Goal: Task Accomplishment & Management: Manage account settings

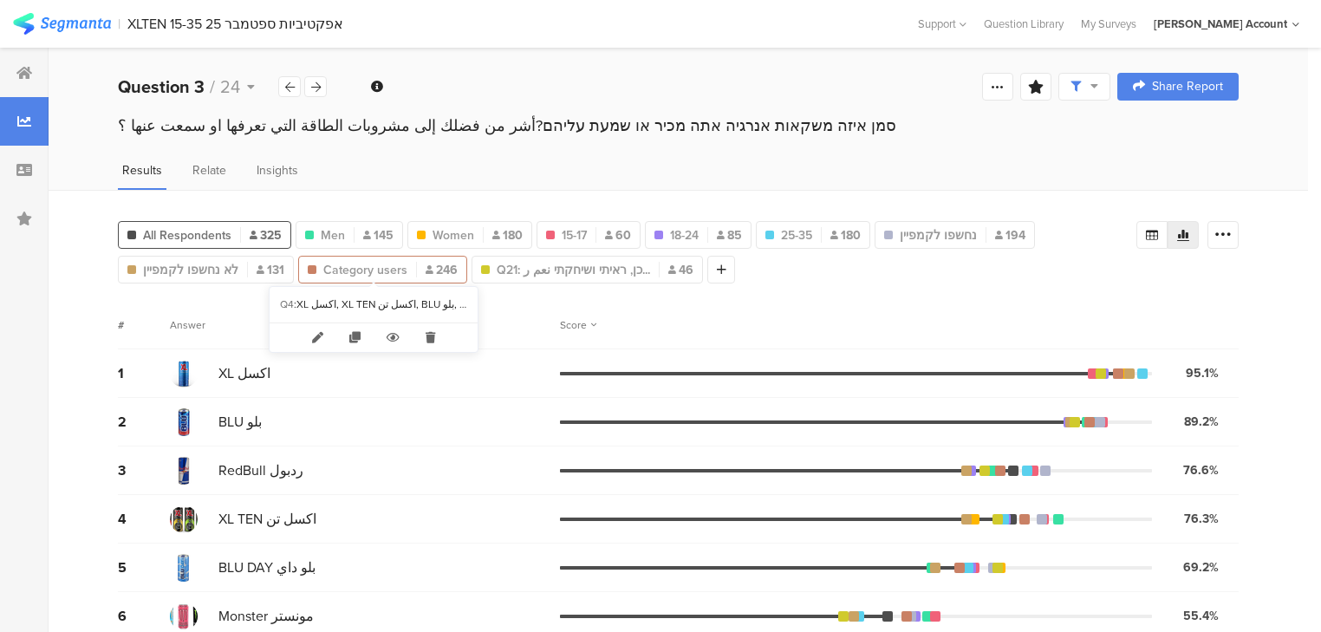
click at [350, 267] on span "Category users" at bounding box center [365, 270] width 84 height 18
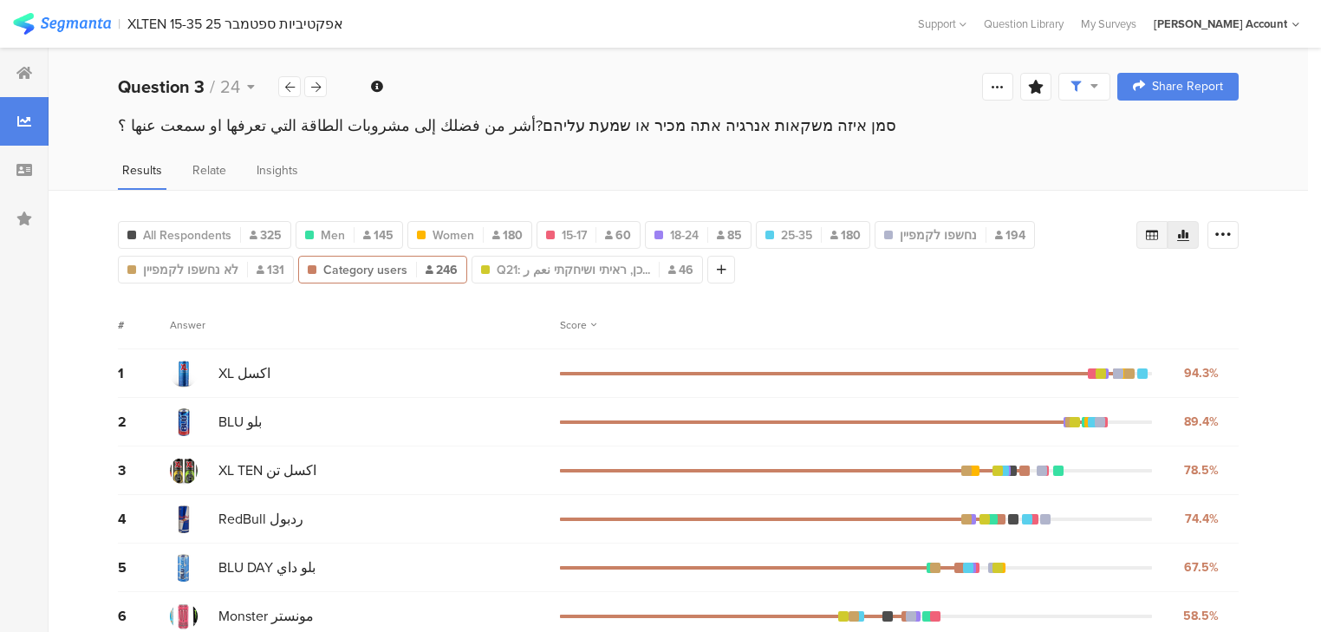
click at [1159, 235] on icon at bounding box center [1152, 235] width 14 height 14
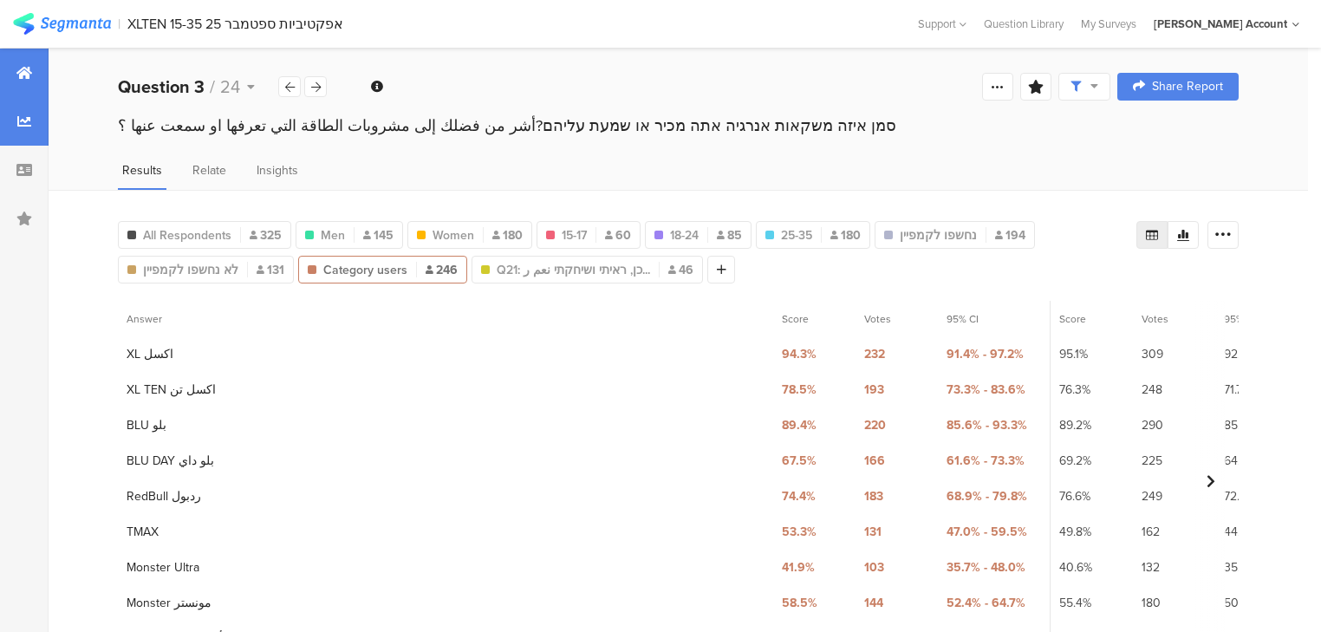
drag, startPoint x: 20, startPoint y: 70, endPoint x: 34, endPoint y: 87, distance: 21.5
click at [20, 72] on icon at bounding box center [24, 73] width 16 height 14
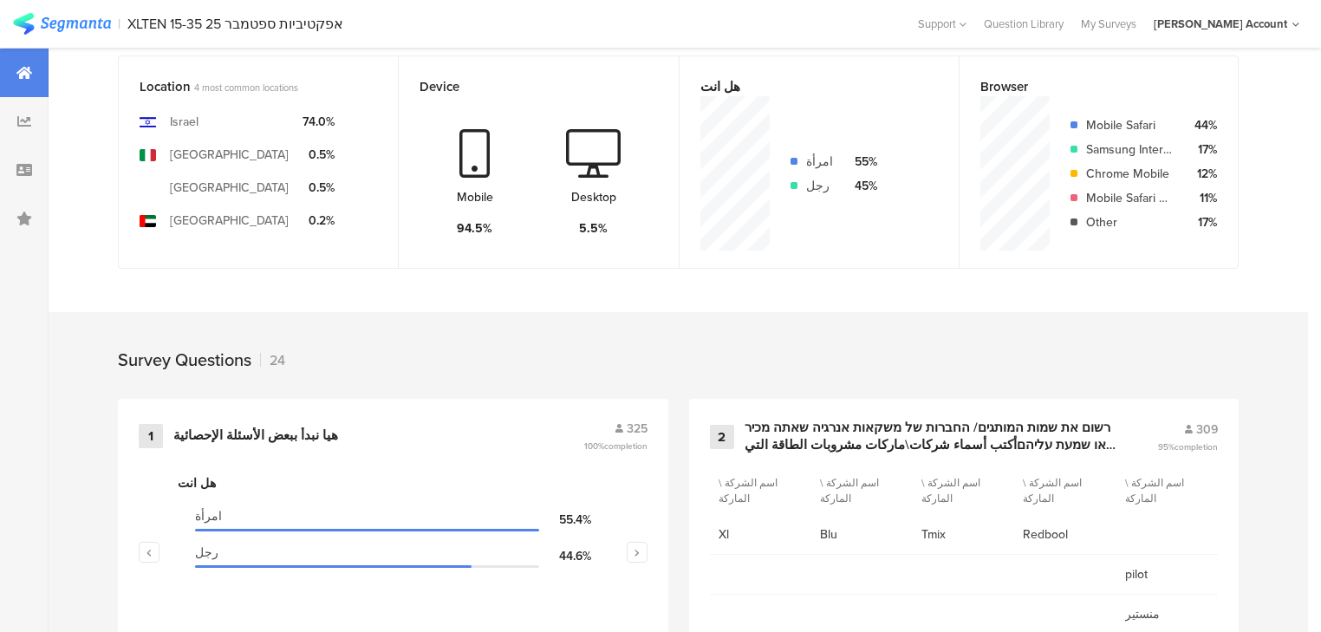
scroll to position [624, 0]
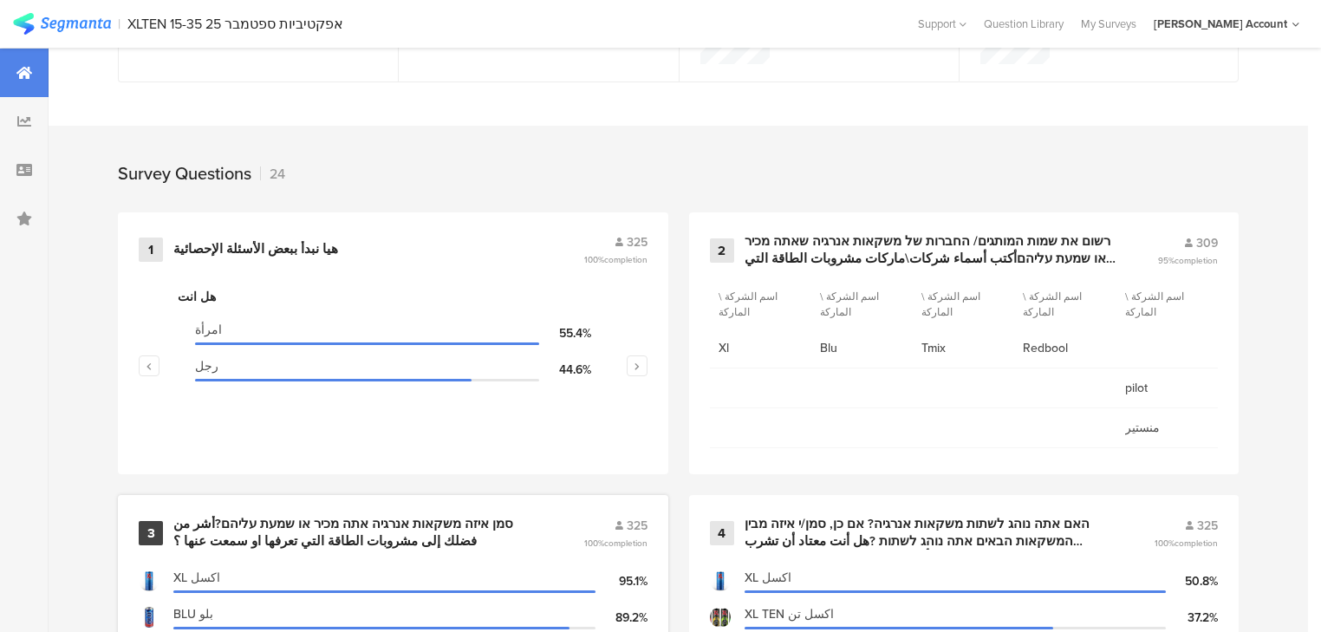
click at [441, 528] on div "סמן איזה משקאות אנרגיה אתה מכיר או שמעת עליהם?أشر من فضلك إلى مشروبات الطاقة ال…" at bounding box center [357, 533] width 368 height 34
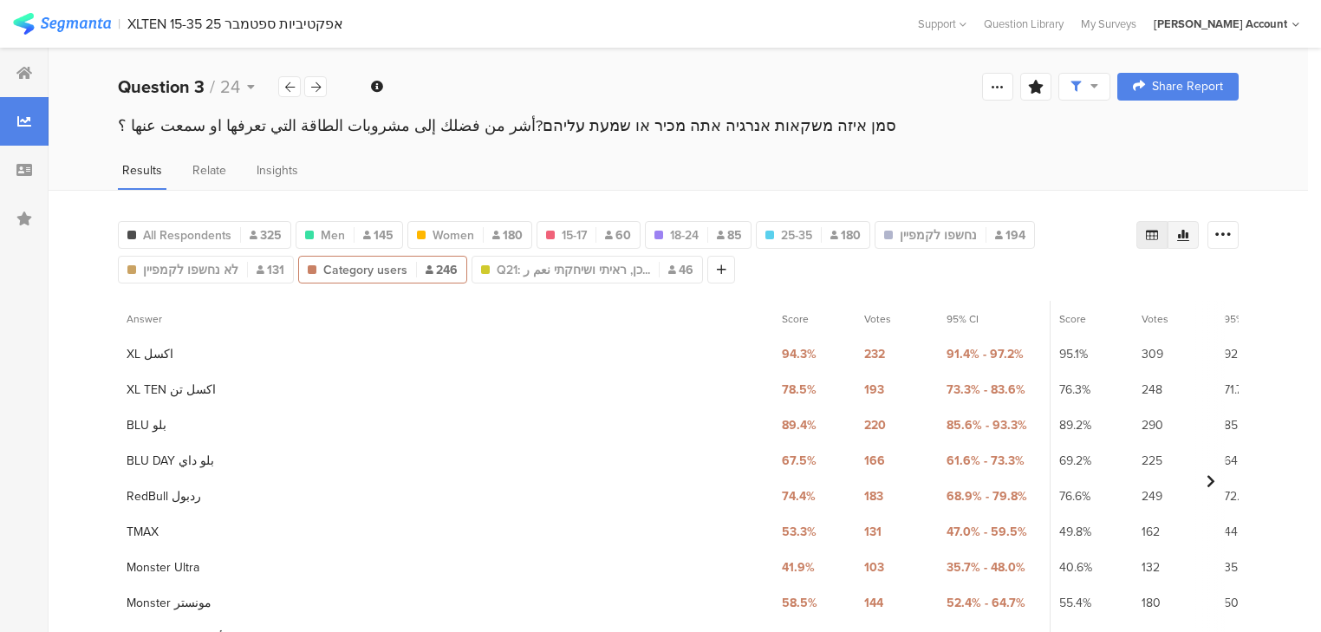
click at [1190, 228] on icon at bounding box center [1183, 235] width 14 height 14
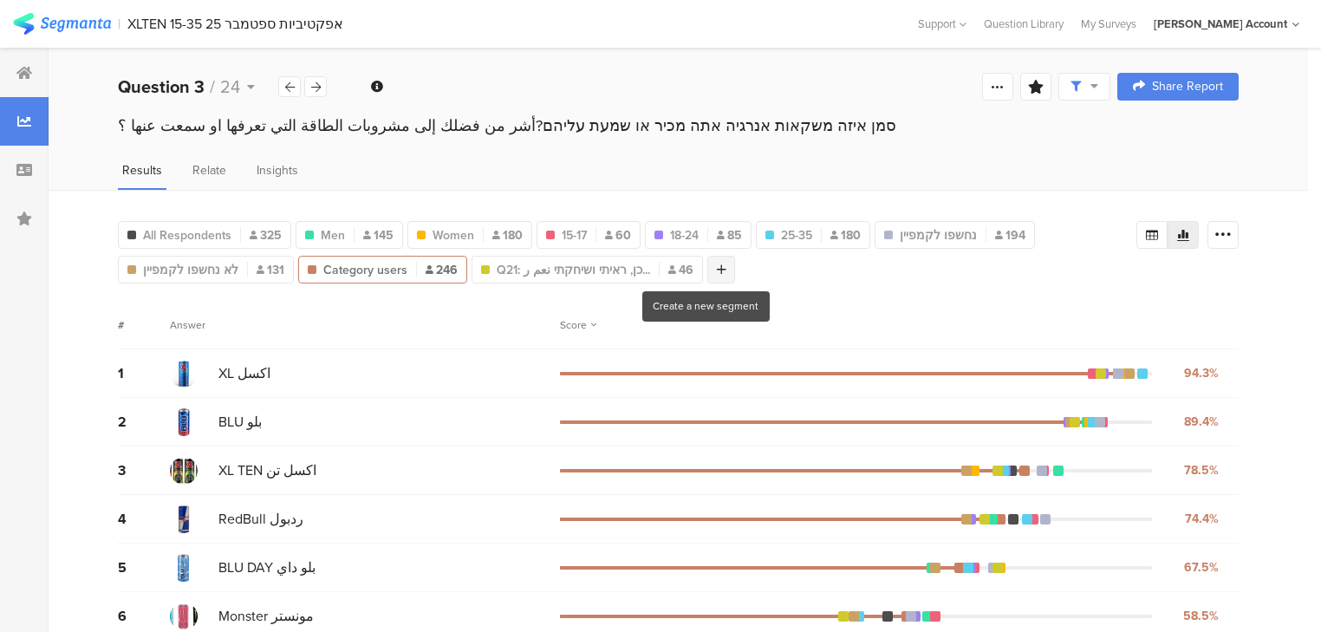
click at [717, 270] on icon at bounding box center [722, 269] width 10 height 12
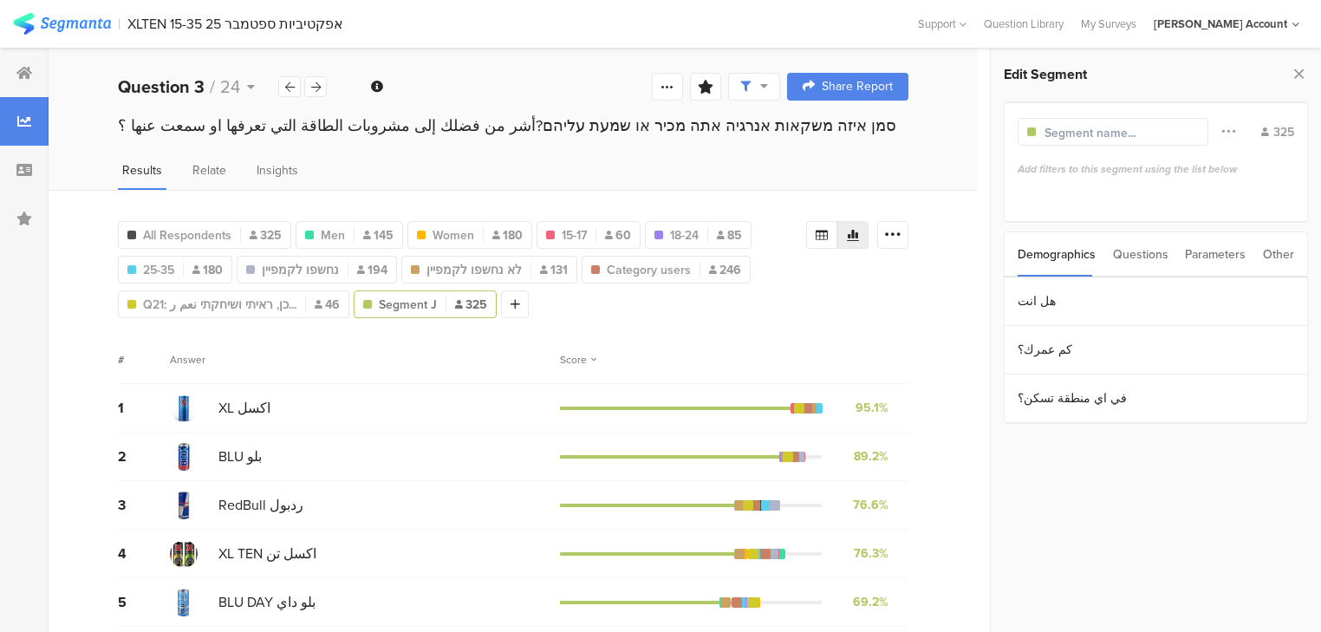
click at [1129, 250] on div "Questions" at bounding box center [1140, 254] width 55 height 44
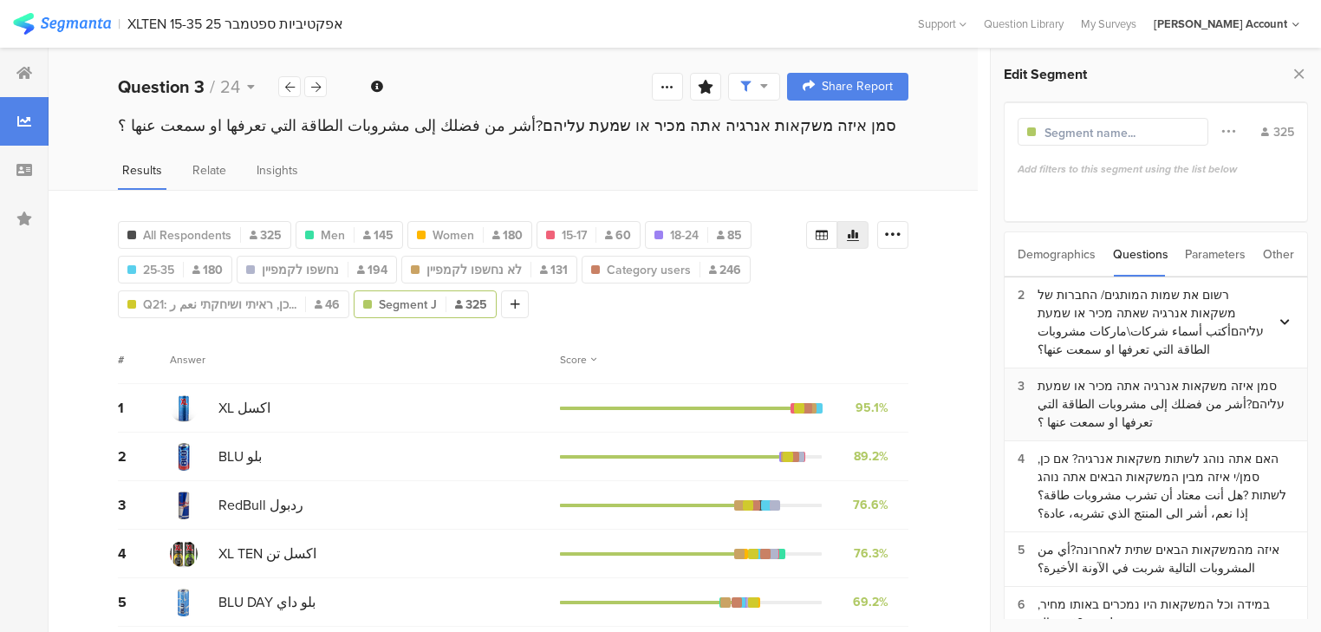
click at [1156, 394] on div "סמן איזה משקאות אנרגיה אתה מכיר או שמעת עליהם?أشر من فضلك إلى مشروبات الطاقة ال…" at bounding box center [1166, 404] width 257 height 55
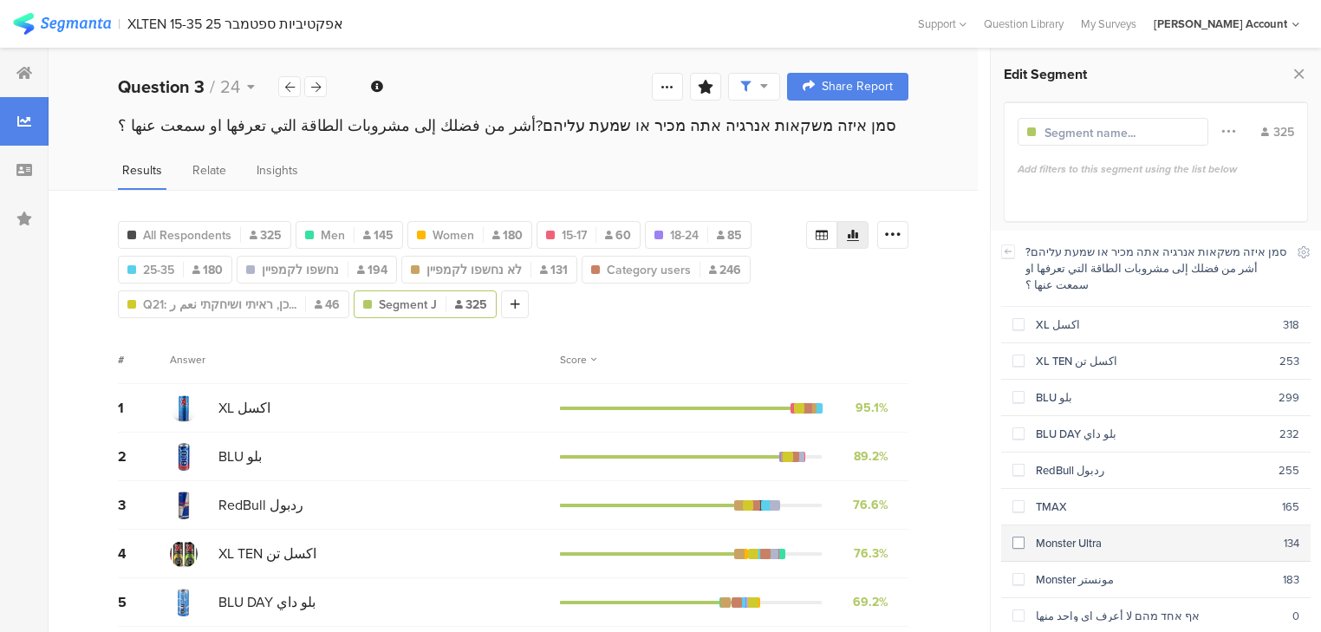
click at [1077, 535] on div "Monster Ultra" at bounding box center [1154, 543] width 259 height 16
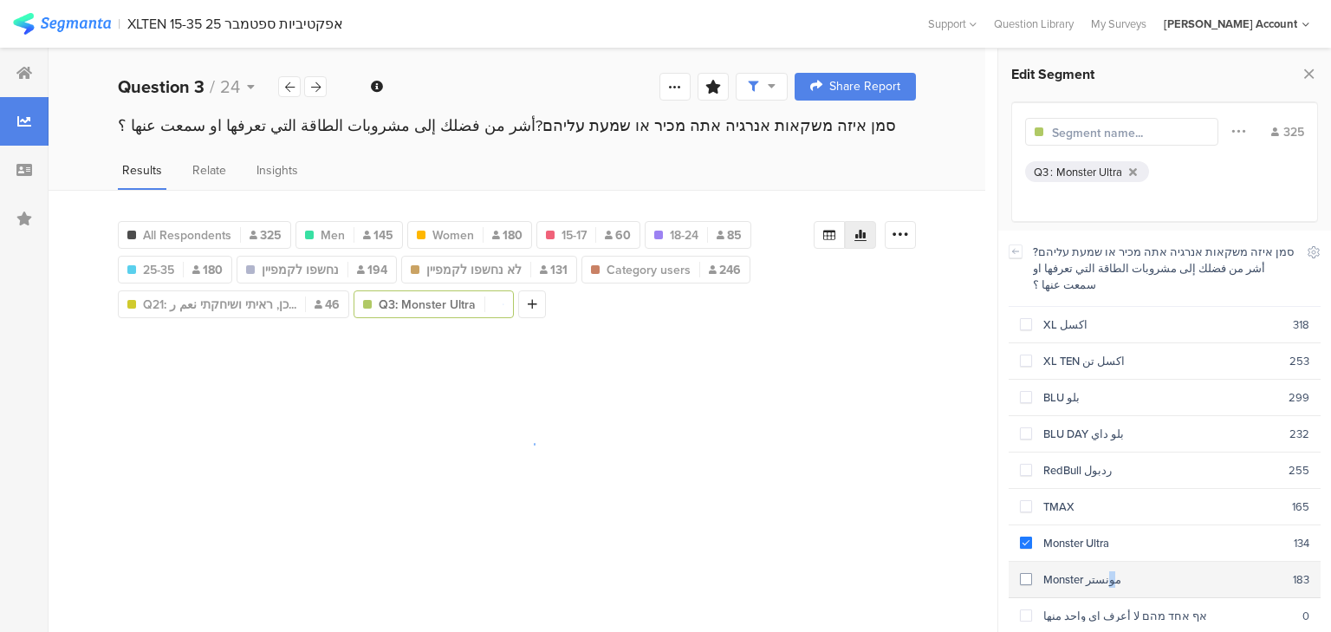
click at [1071, 571] on div "Monster مونستر" at bounding box center [1162, 579] width 261 height 16
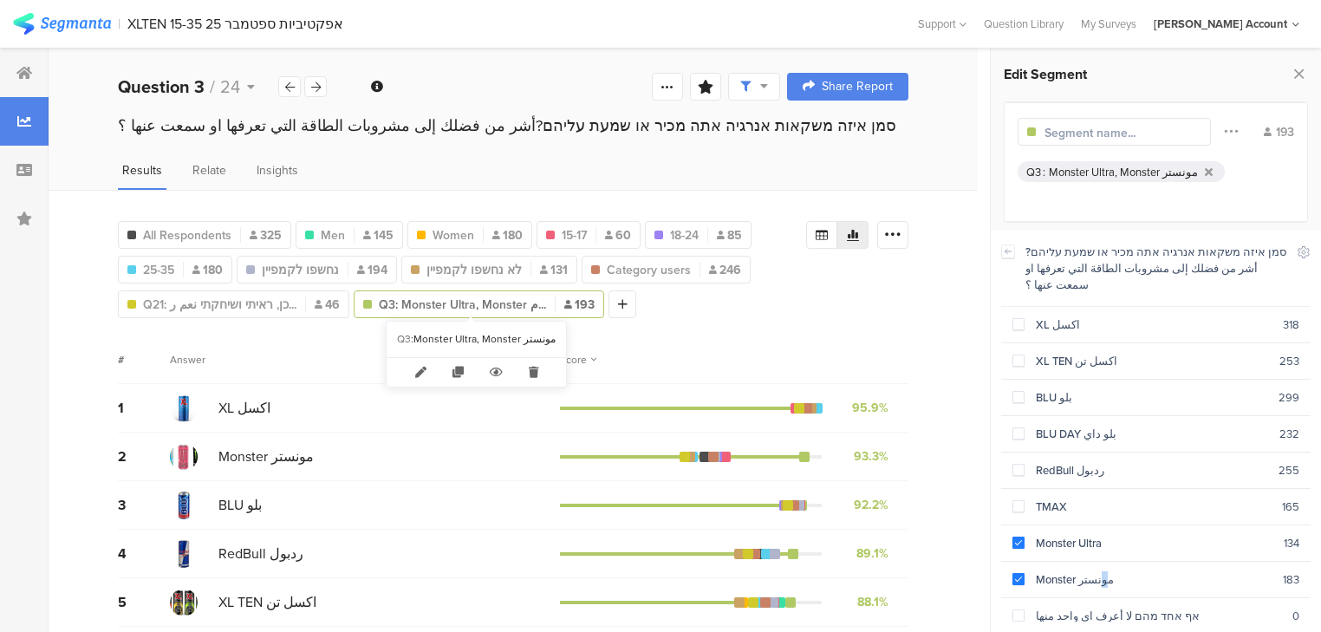
click at [380, 305] on span "Q3: Monster Ultra, Monster م..." at bounding box center [462, 305] width 167 height 18
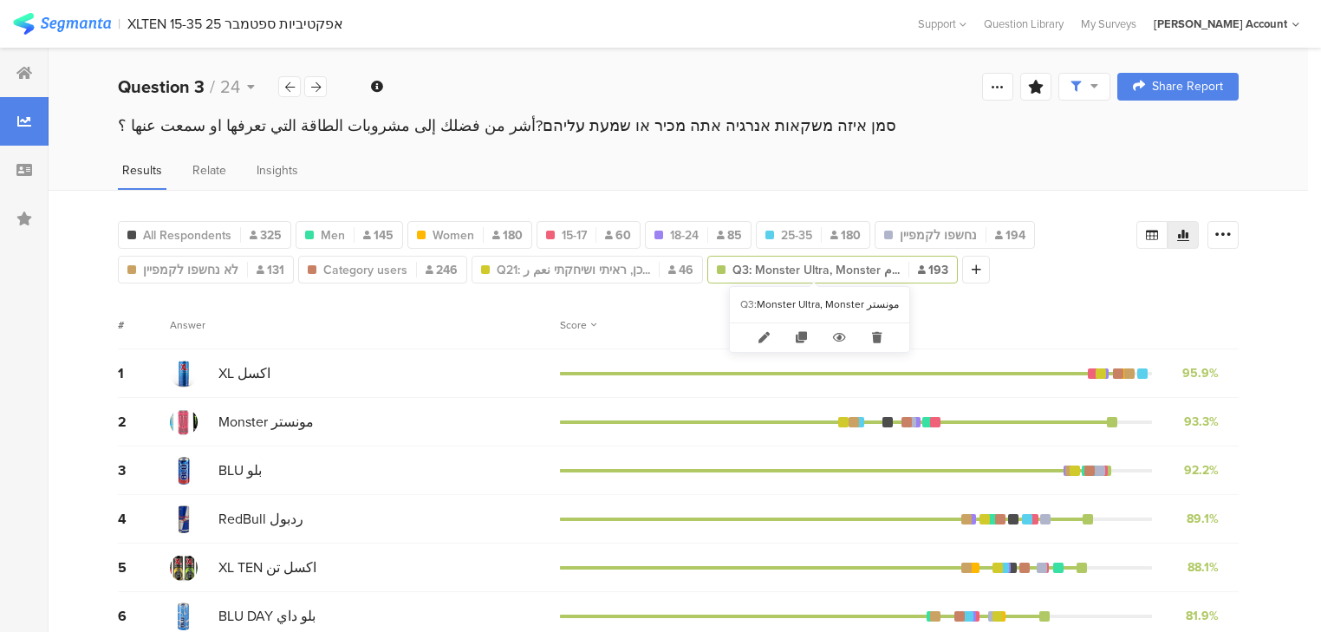
click at [800, 270] on span "Q3: Monster Ultra, Monster م..." at bounding box center [815, 270] width 167 height 18
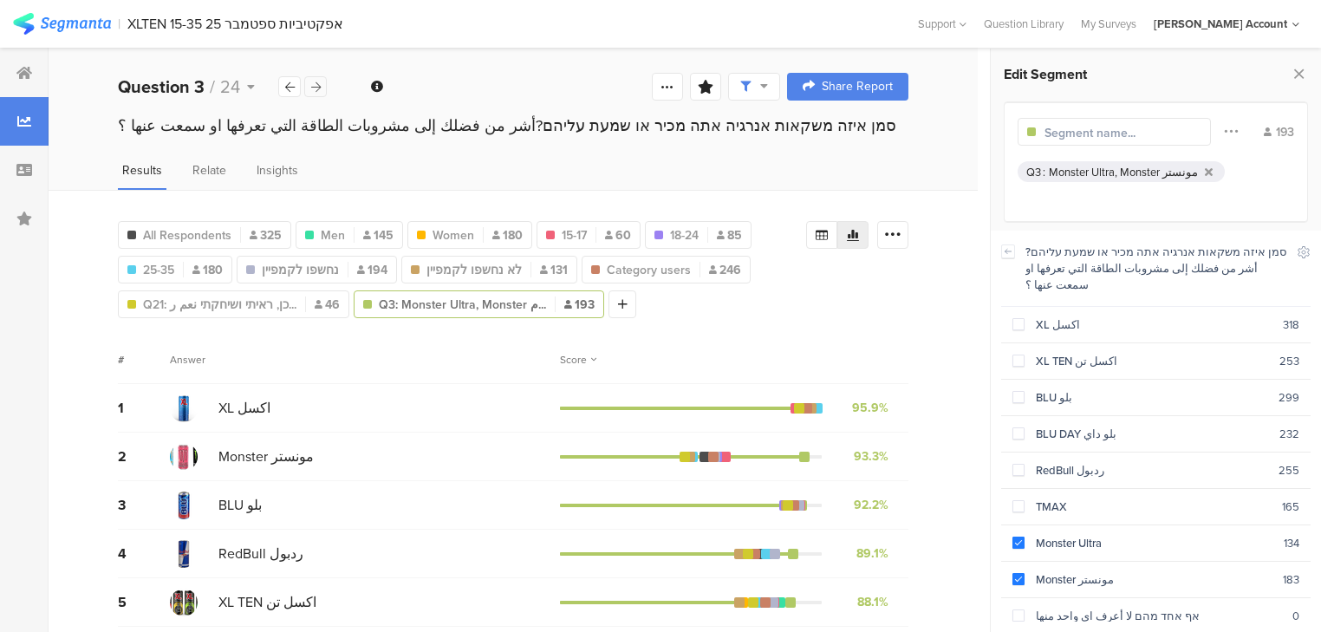
click at [317, 90] on icon at bounding box center [316, 86] width 10 height 11
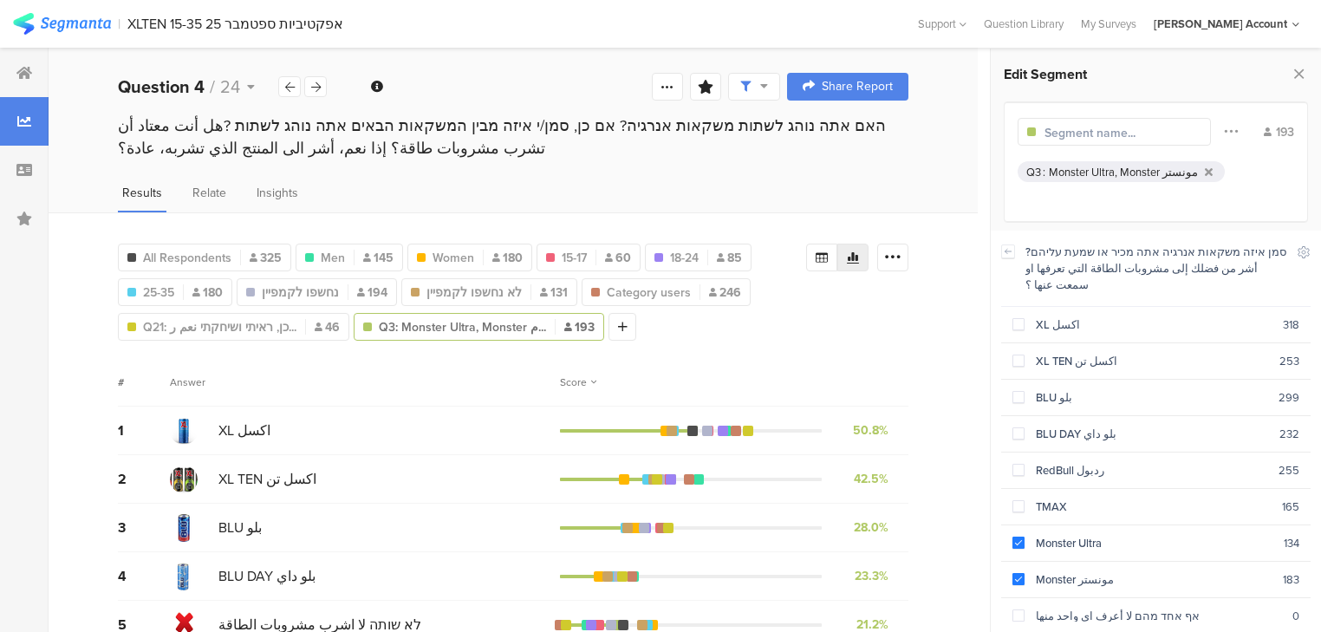
drag, startPoint x: 1299, startPoint y: 75, endPoint x: 1248, endPoint y: 88, distance: 53.0
click at [1298, 75] on icon at bounding box center [1299, 74] width 18 height 24
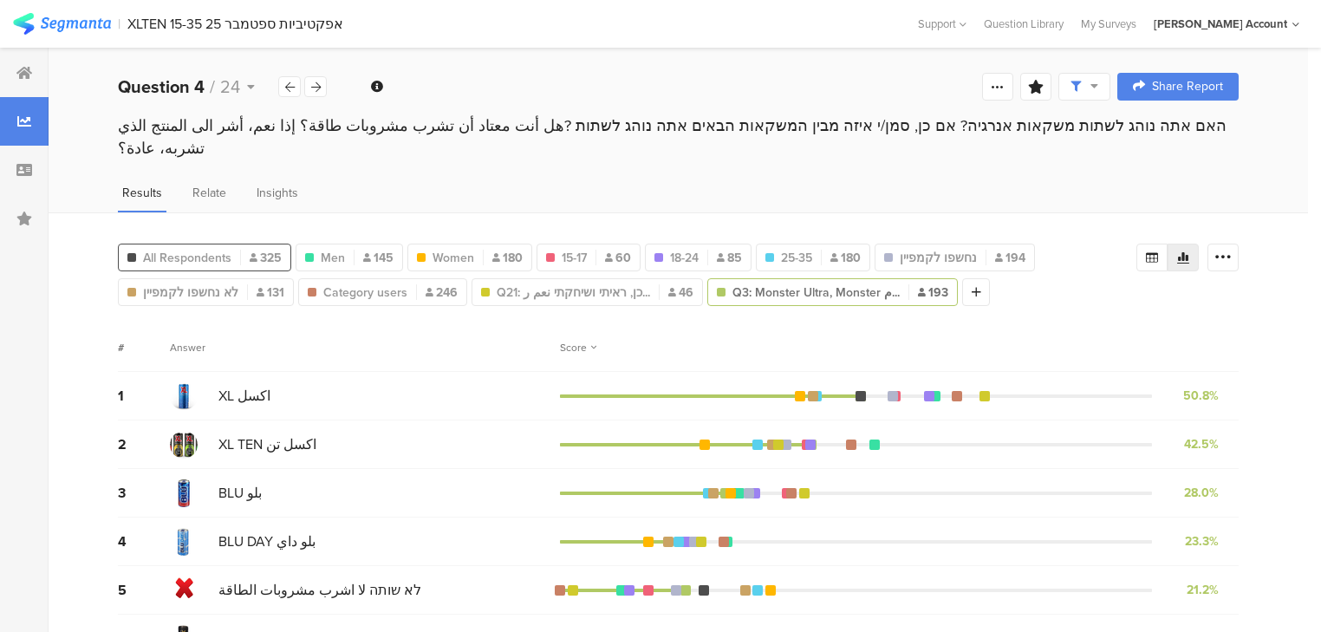
click at [199, 249] on span "All Respondents" at bounding box center [187, 258] width 88 height 18
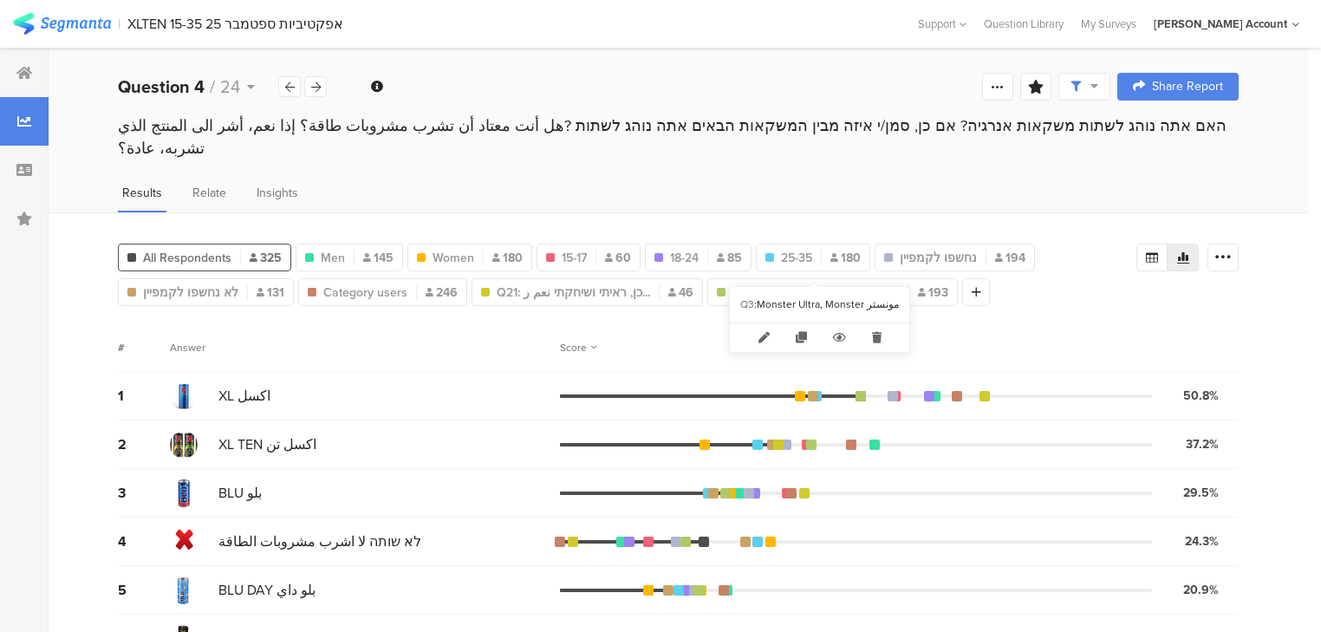
drag, startPoint x: 868, startPoint y: 335, endPoint x: 855, endPoint y: 327, distance: 14.9
click at [868, 335] on icon at bounding box center [877, 337] width 36 height 29
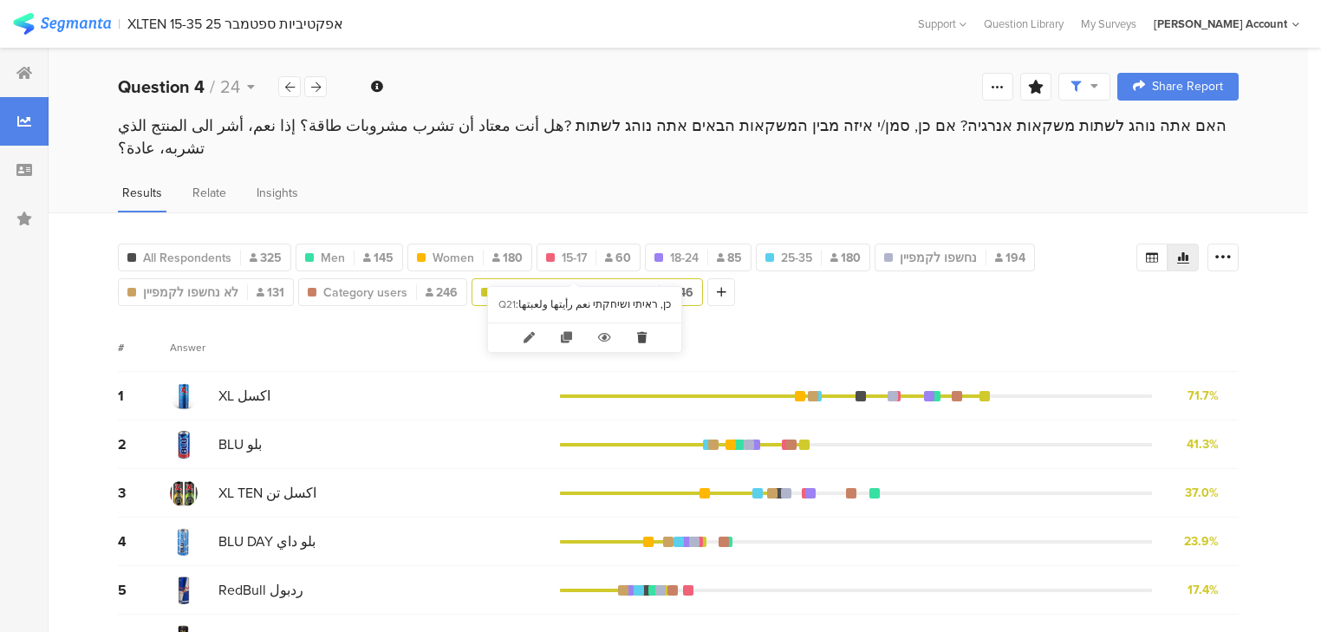
click at [628, 340] on icon at bounding box center [642, 337] width 36 height 29
type input "Category users"
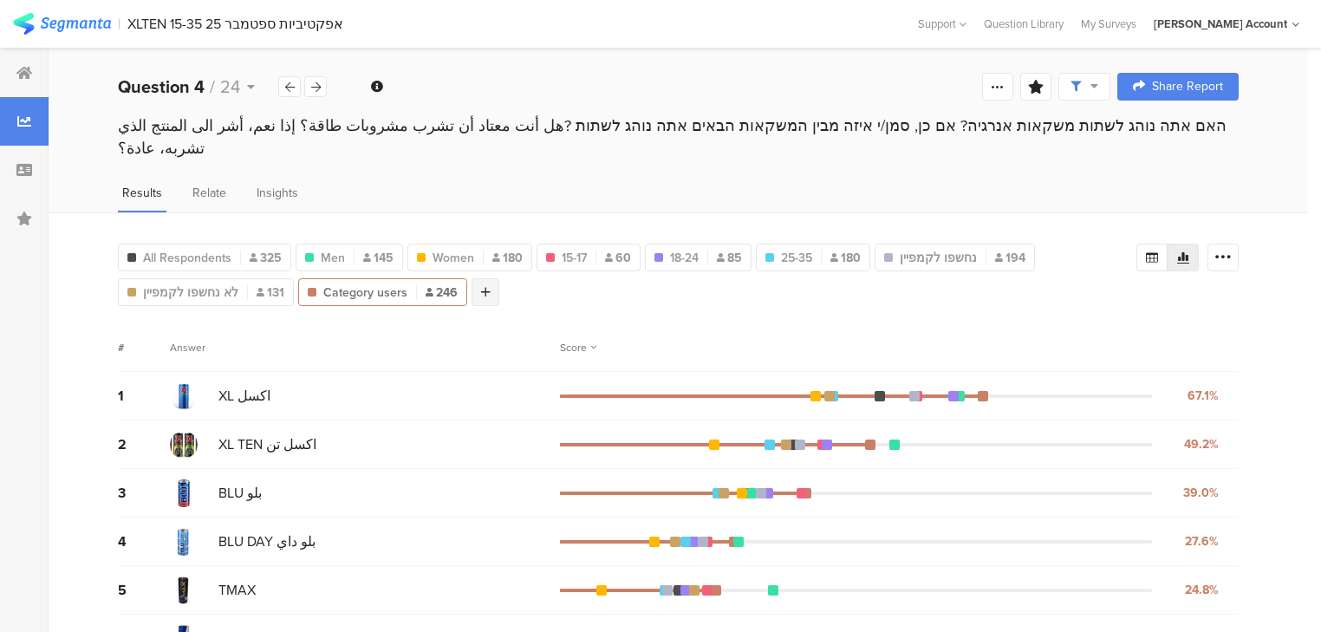
click at [487, 278] on div at bounding box center [486, 292] width 28 height 28
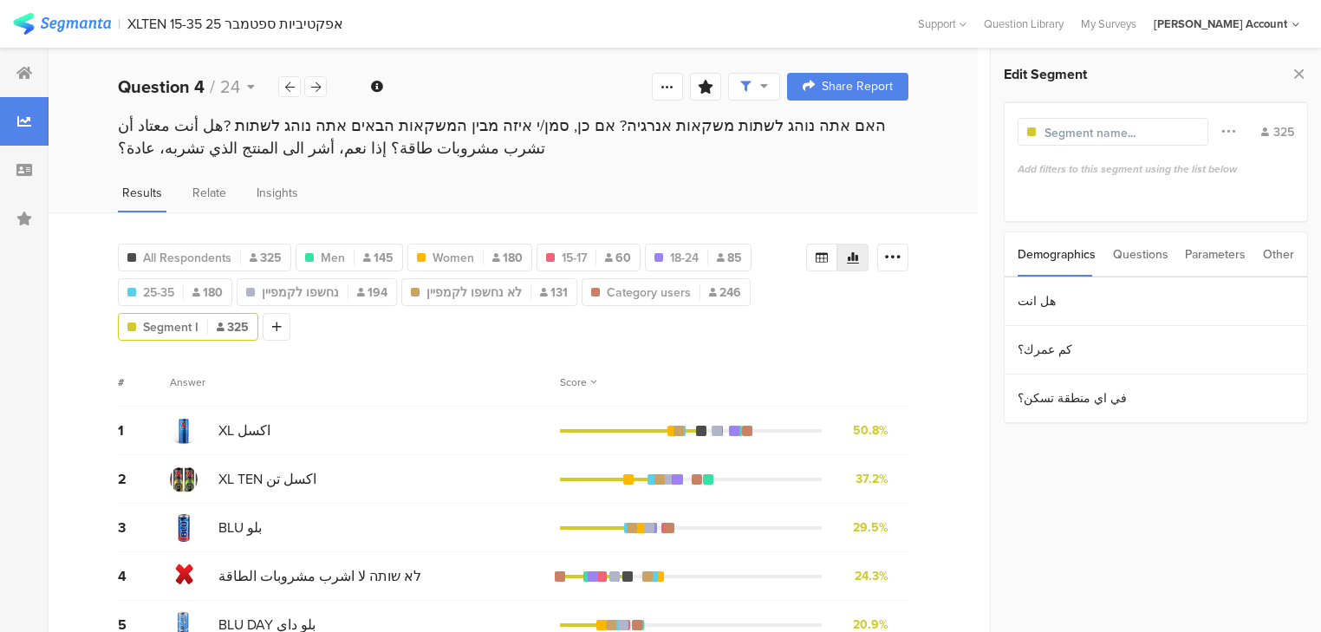
click at [1141, 250] on div "Questions" at bounding box center [1140, 254] width 55 height 44
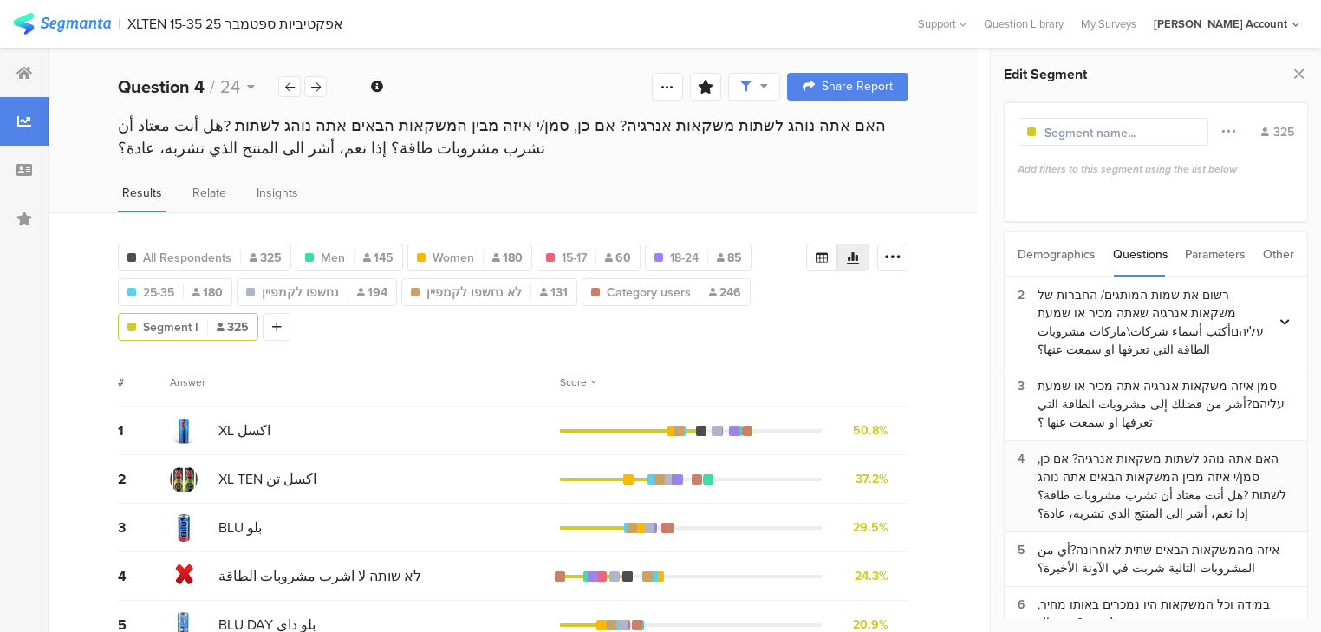
click at [1107, 491] on div "האם אתה נוהג לשתות משקאות אנרגיה? אם כן, סמן/י איזה מבין המשקאות הבאים אתה נוהג…" at bounding box center [1166, 486] width 257 height 73
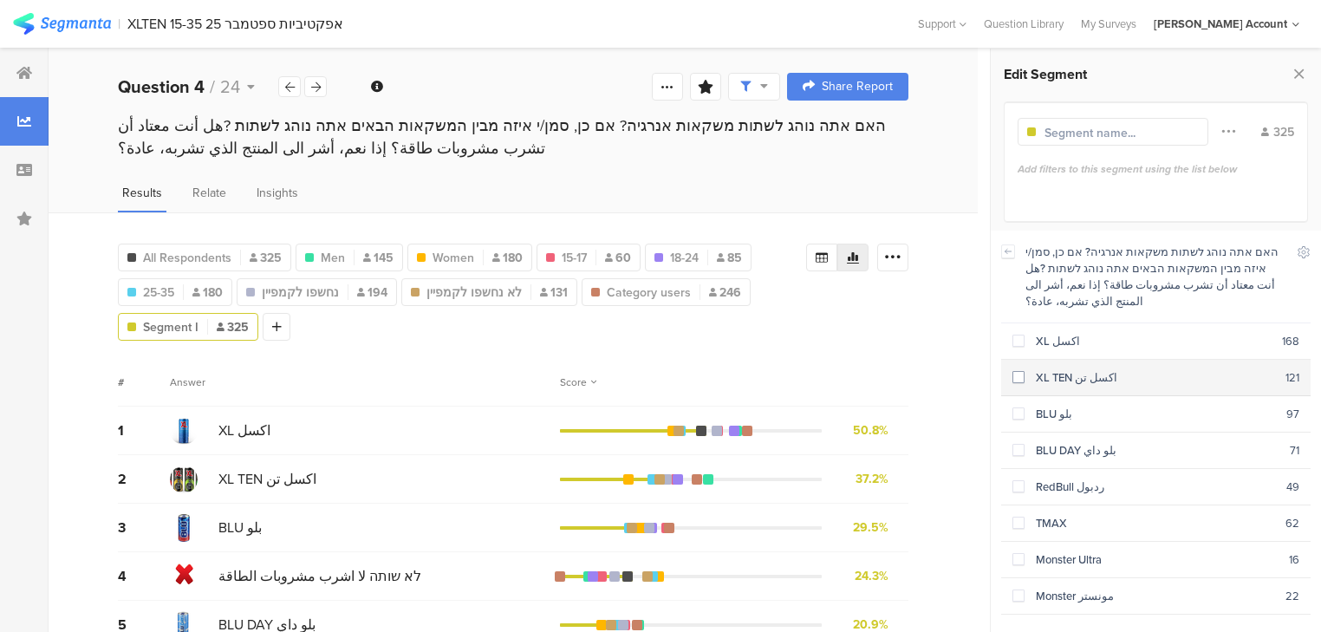
drag, startPoint x: 1048, startPoint y: 322, endPoint x: 1054, endPoint y: 354, distance: 31.8
click at [1048, 333] on div "XL اكسل" at bounding box center [1153, 341] width 257 height 16
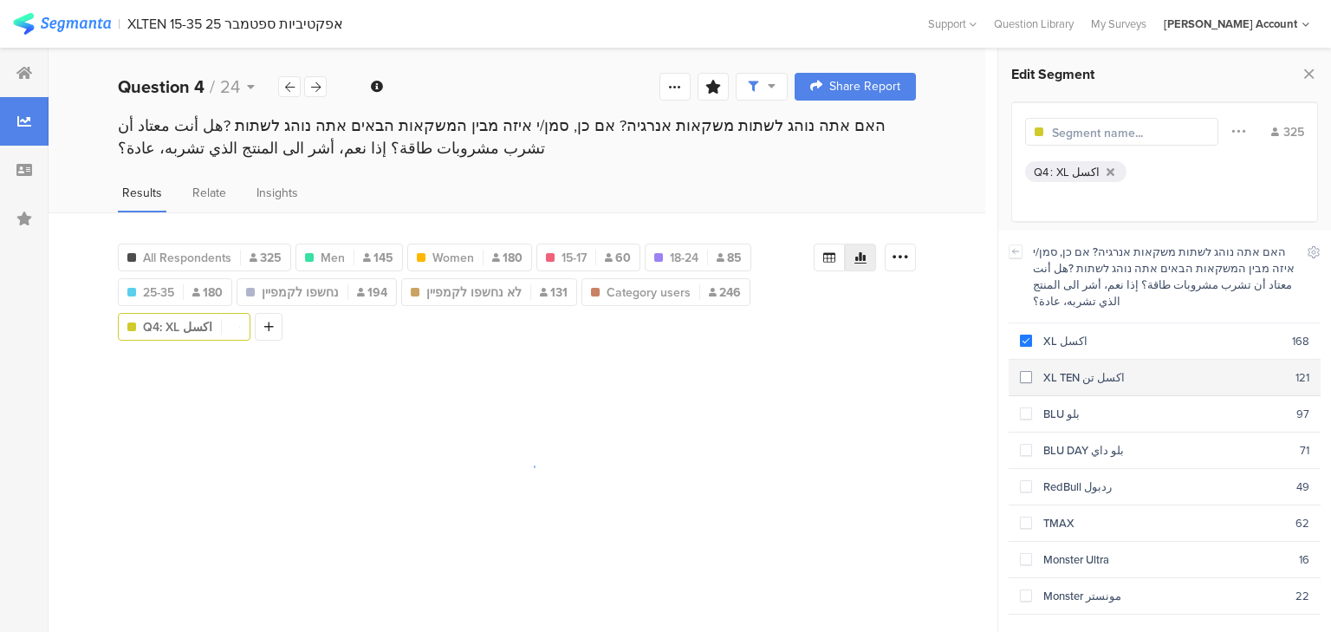
click at [1057, 369] on div "XL TEN اكسل تن" at bounding box center [1163, 377] width 263 height 16
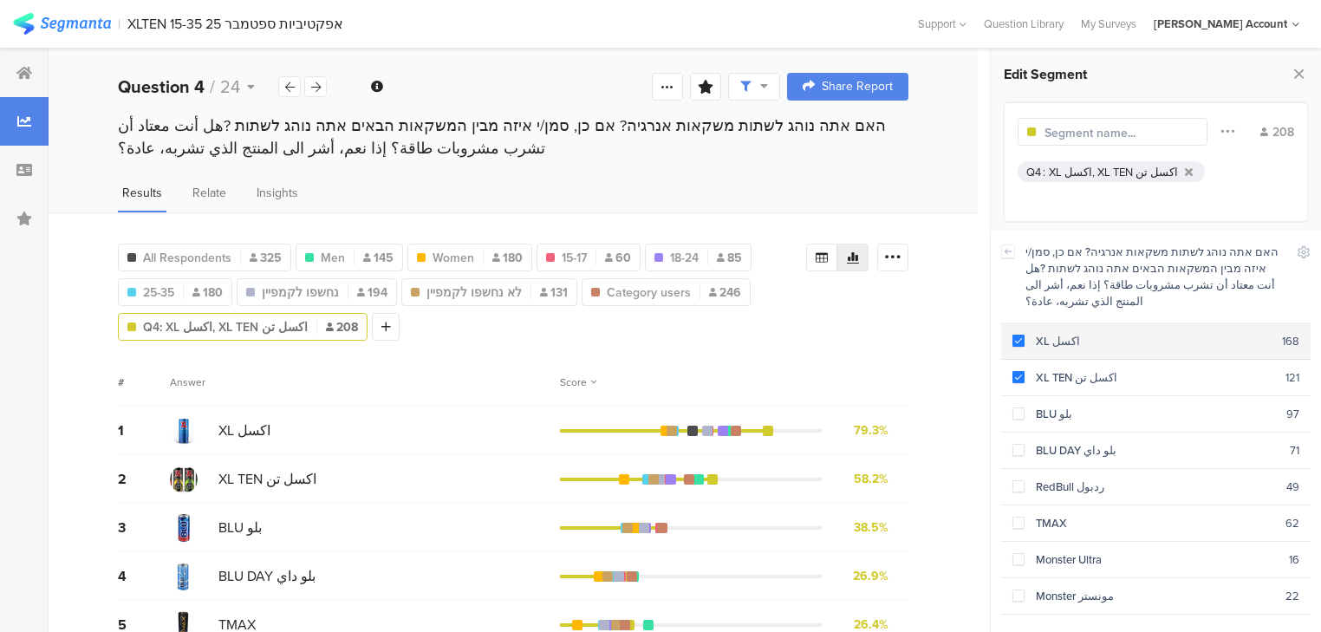
drag, startPoint x: 1039, startPoint y: 329, endPoint x: 1041, endPoint y: 342, distance: 13.1
click at [1039, 333] on div "XL اكسل" at bounding box center [1153, 341] width 257 height 16
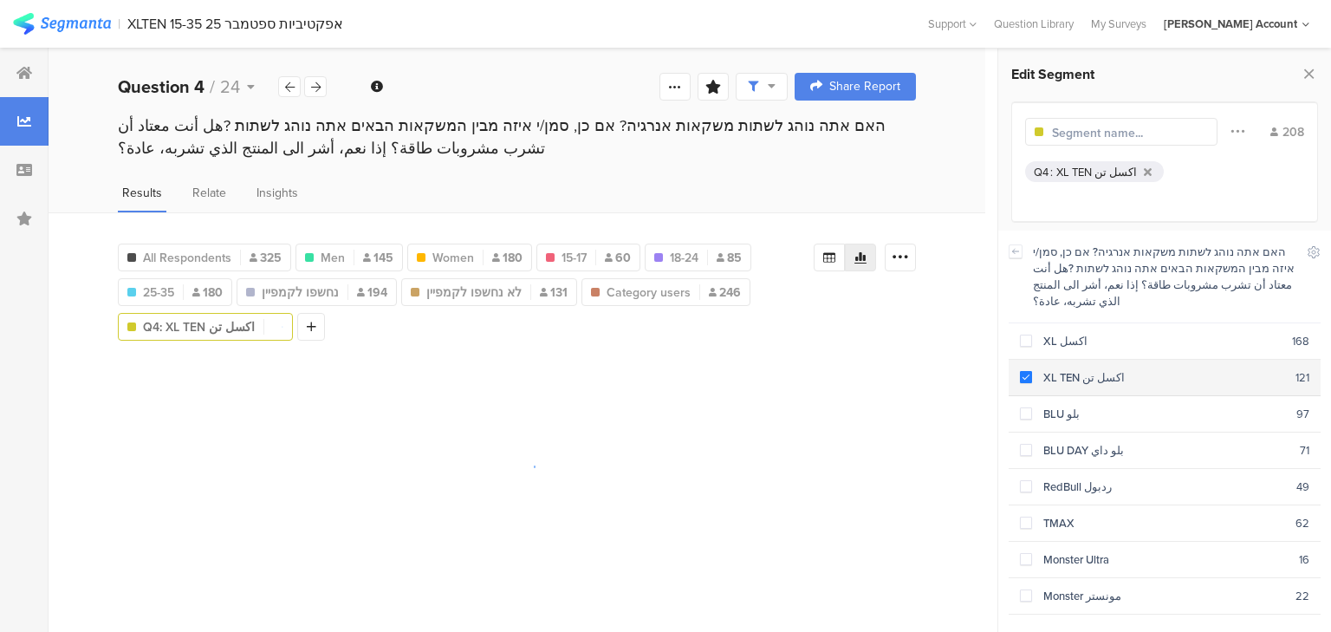
drag, startPoint x: 1049, startPoint y: 364, endPoint x: 1048, endPoint y: 374, distance: 10.4
click at [1047, 369] on div "XL TEN اكسل تن" at bounding box center [1163, 377] width 263 height 16
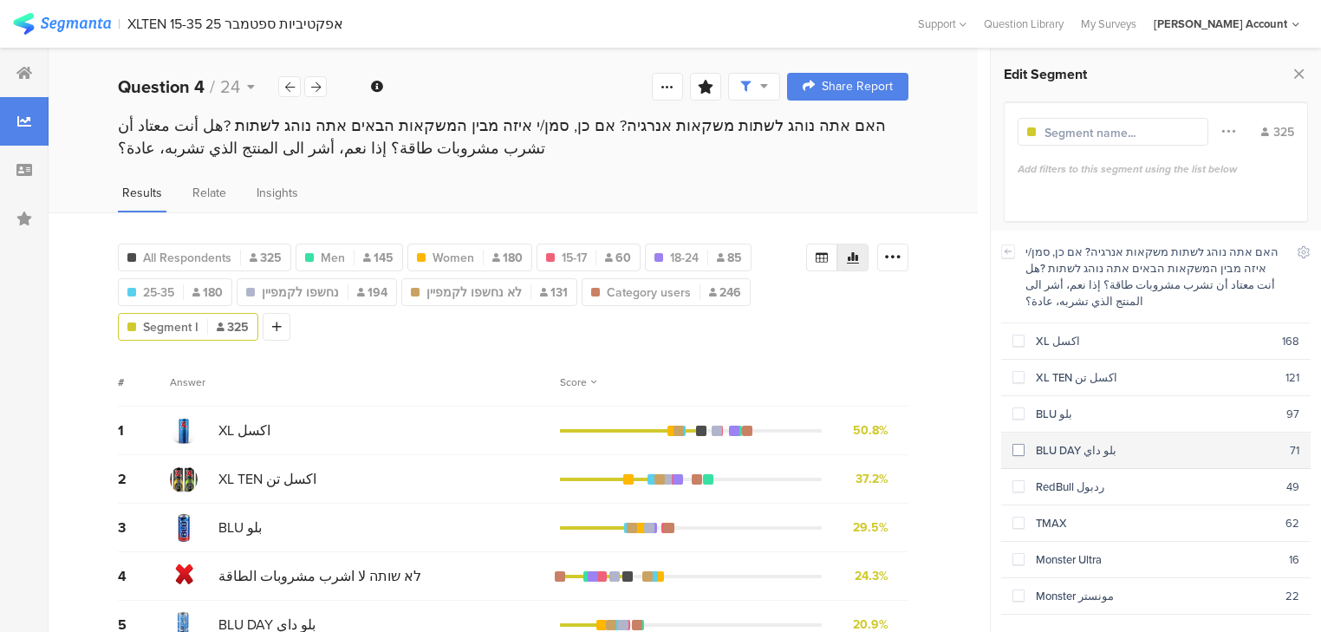
drag, startPoint x: 1051, startPoint y: 388, endPoint x: 1057, endPoint y: 418, distance: 30.1
click at [1049, 406] on div "BLU بلو" at bounding box center [1156, 414] width 262 height 16
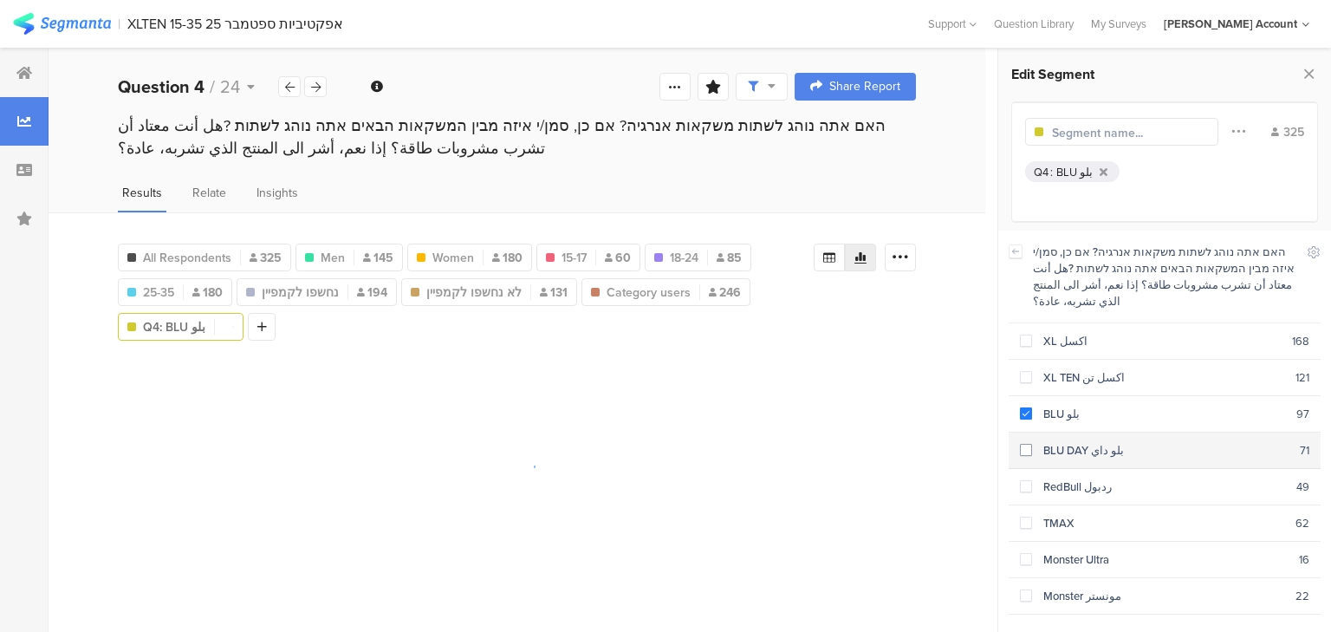
click at [1058, 442] on div "BLU DAY بلو داي" at bounding box center [1166, 450] width 268 height 16
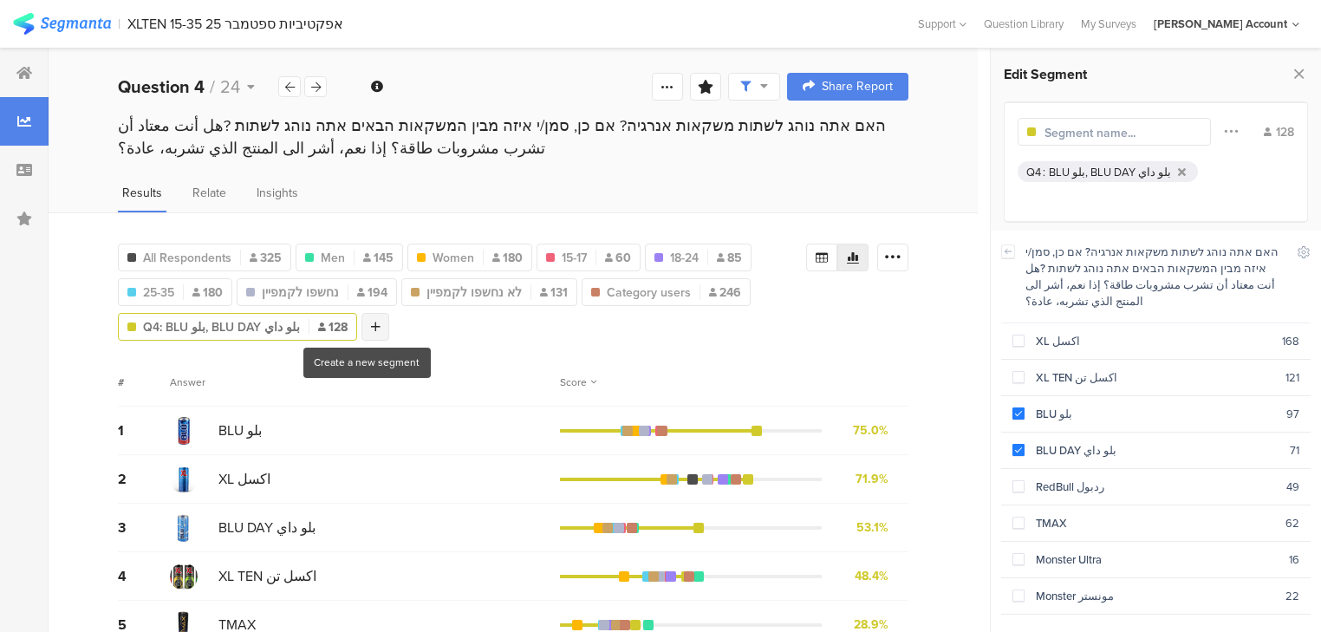
click at [371, 322] on icon at bounding box center [376, 327] width 10 height 12
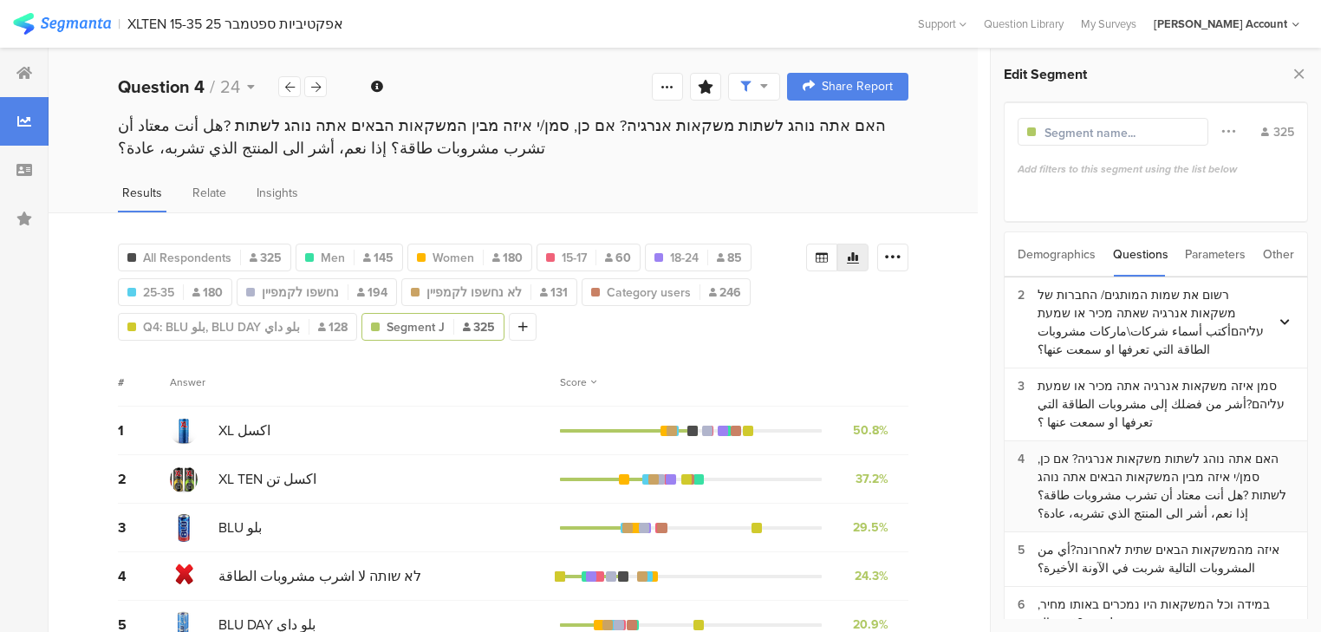
click at [1155, 473] on div "האם אתה נוהג לשתות משקאות אנרגיה? אם כן, סמן/י איזה מבין המשקאות הבאים אתה נוהג…" at bounding box center [1166, 486] width 257 height 73
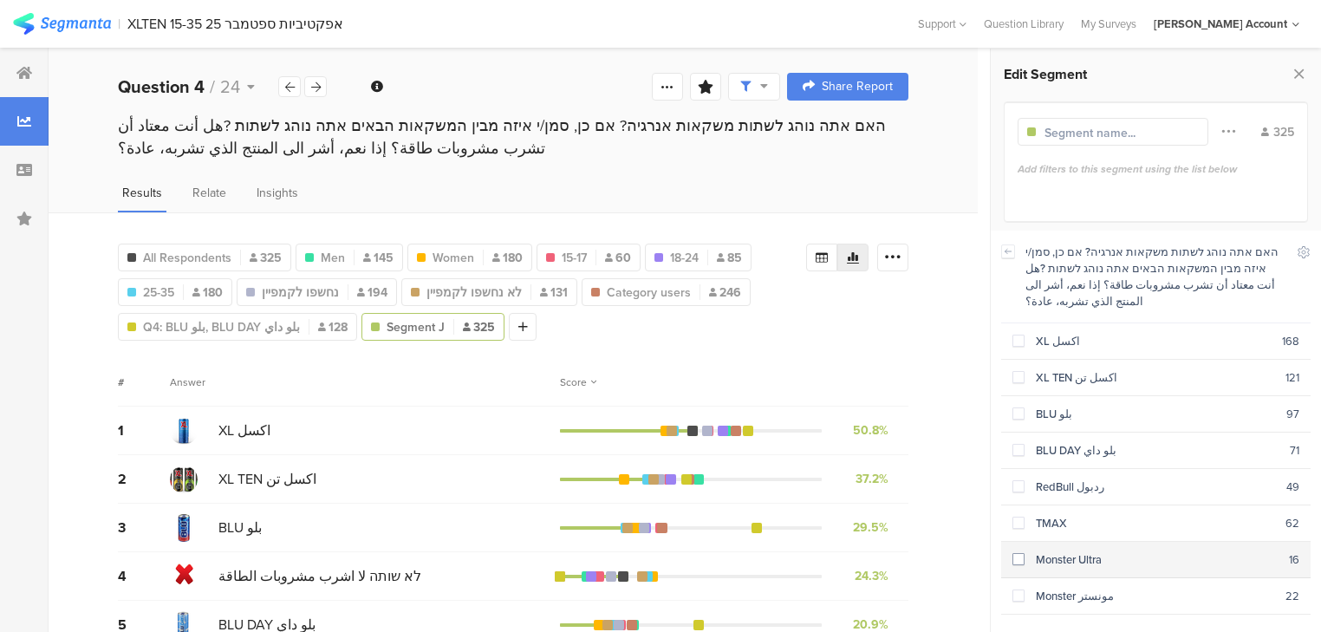
click at [1064, 551] on div "Monster Ultra" at bounding box center [1157, 559] width 264 height 16
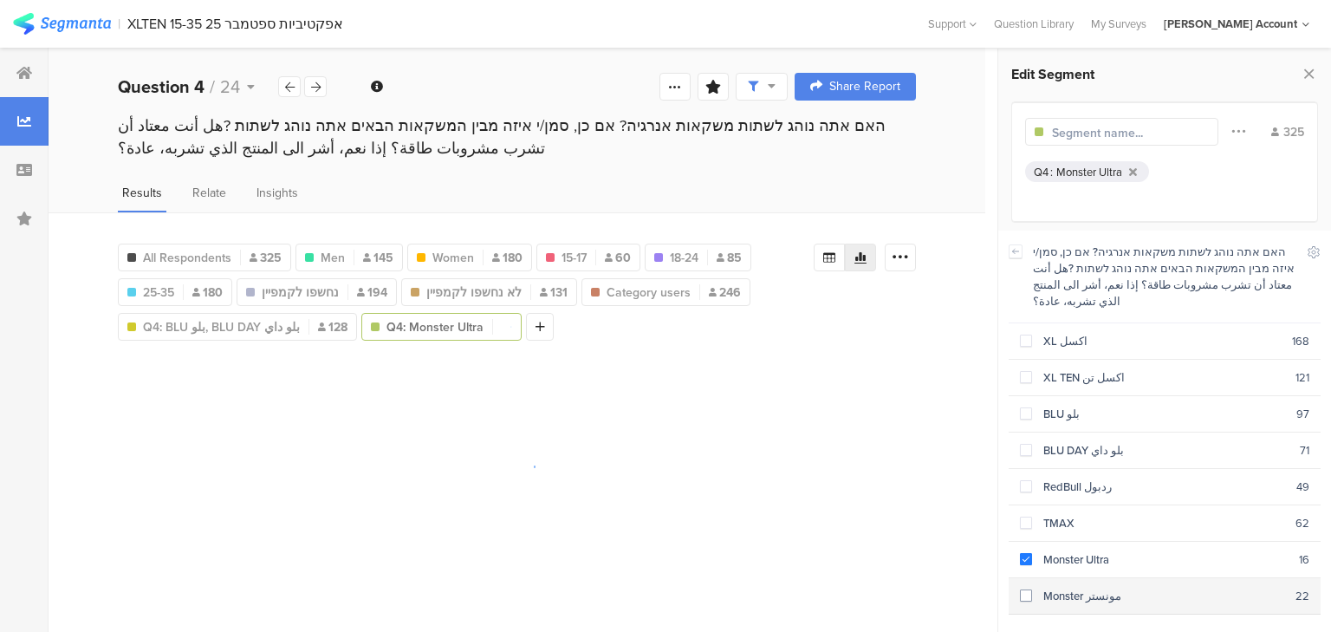
click at [1068, 588] on div "Monster مونستر" at bounding box center [1163, 596] width 263 height 16
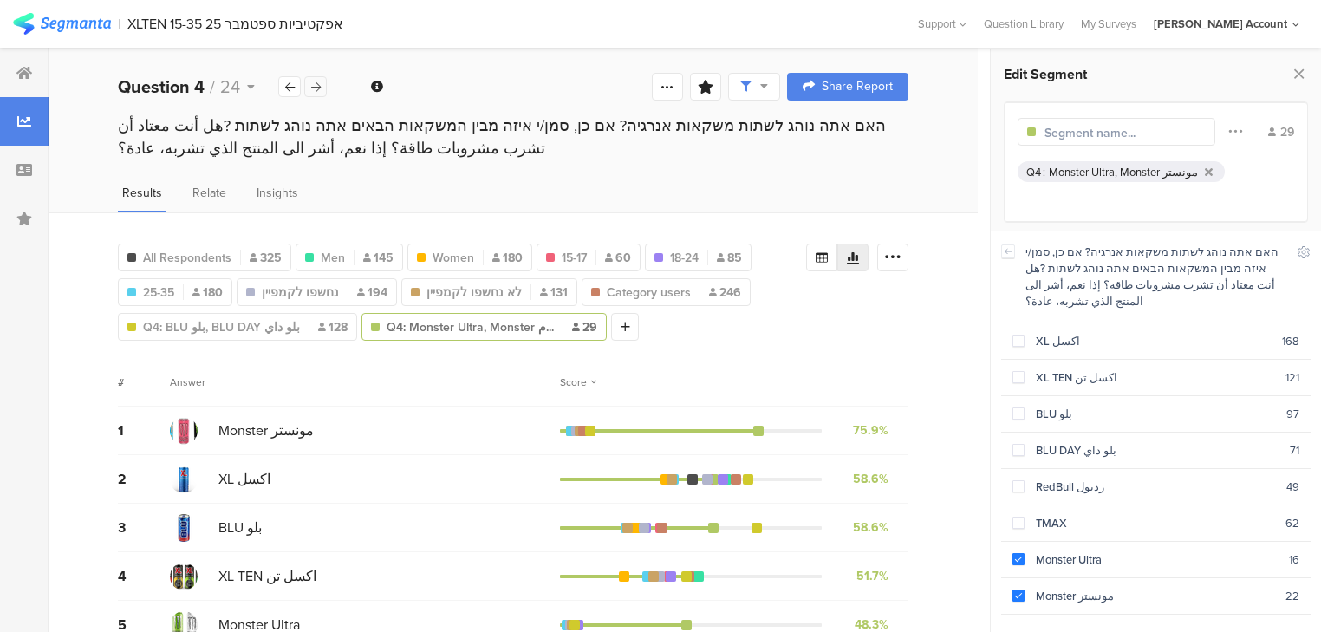
click at [317, 90] on icon at bounding box center [316, 86] width 10 height 11
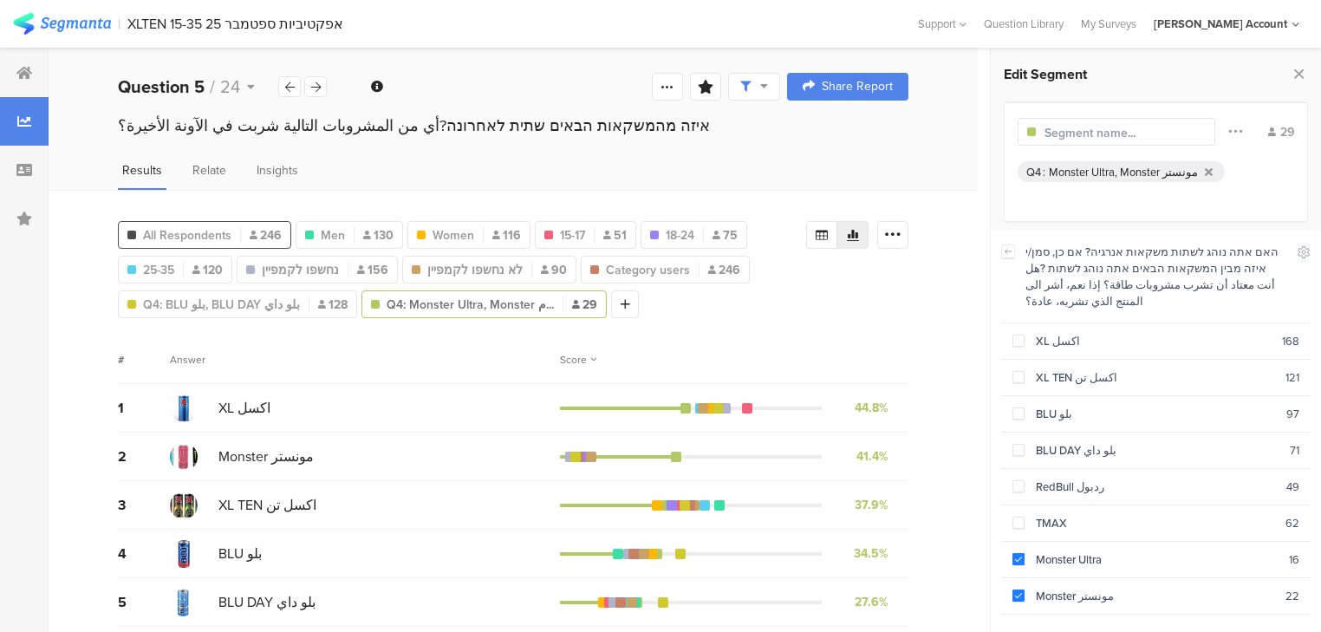
click at [197, 222] on div "All Respondents 246" at bounding box center [204, 235] width 173 height 28
click at [192, 229] on span "All Respondents" at bounding box center [187, 235] width 88 height 18
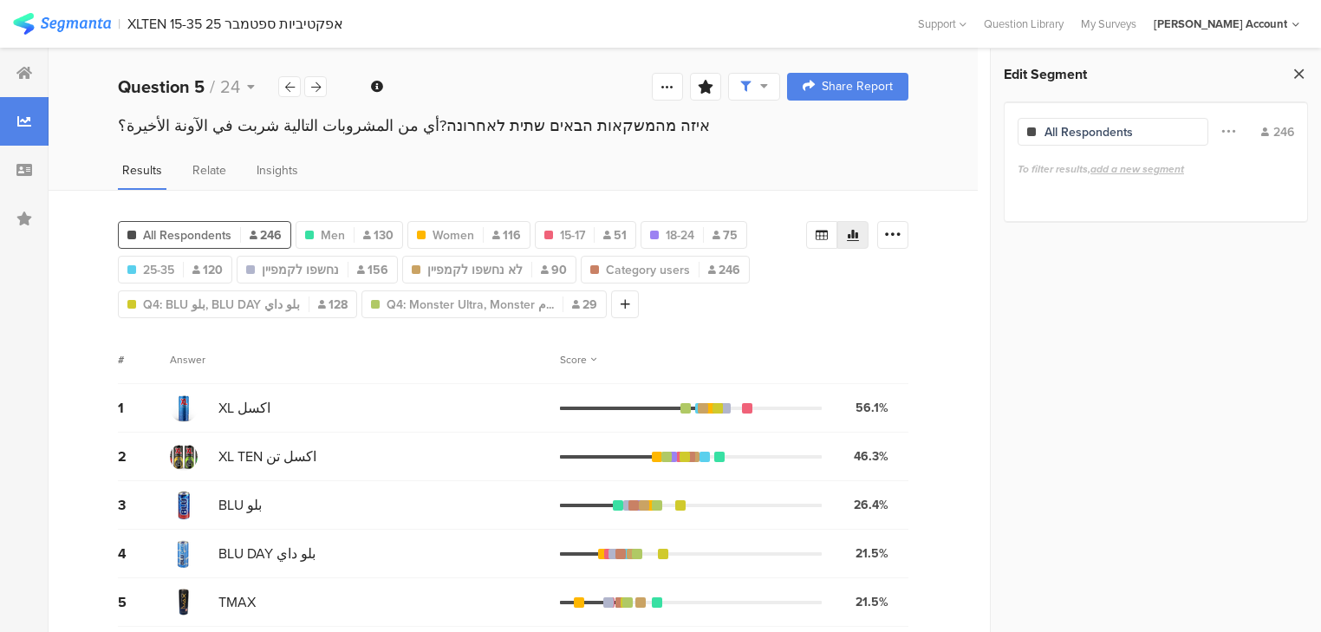
click at [1302, 66] on icon at bounding box center [1299, 74] width 18 height 24
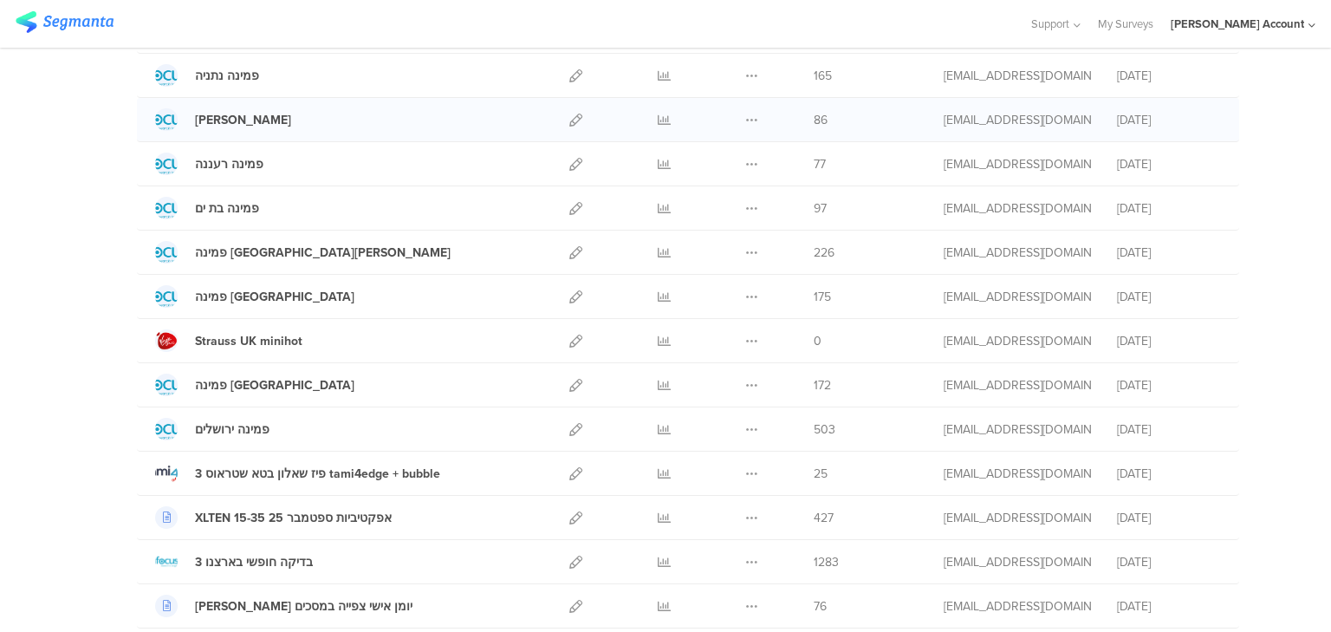
scroll to position [347, 0]
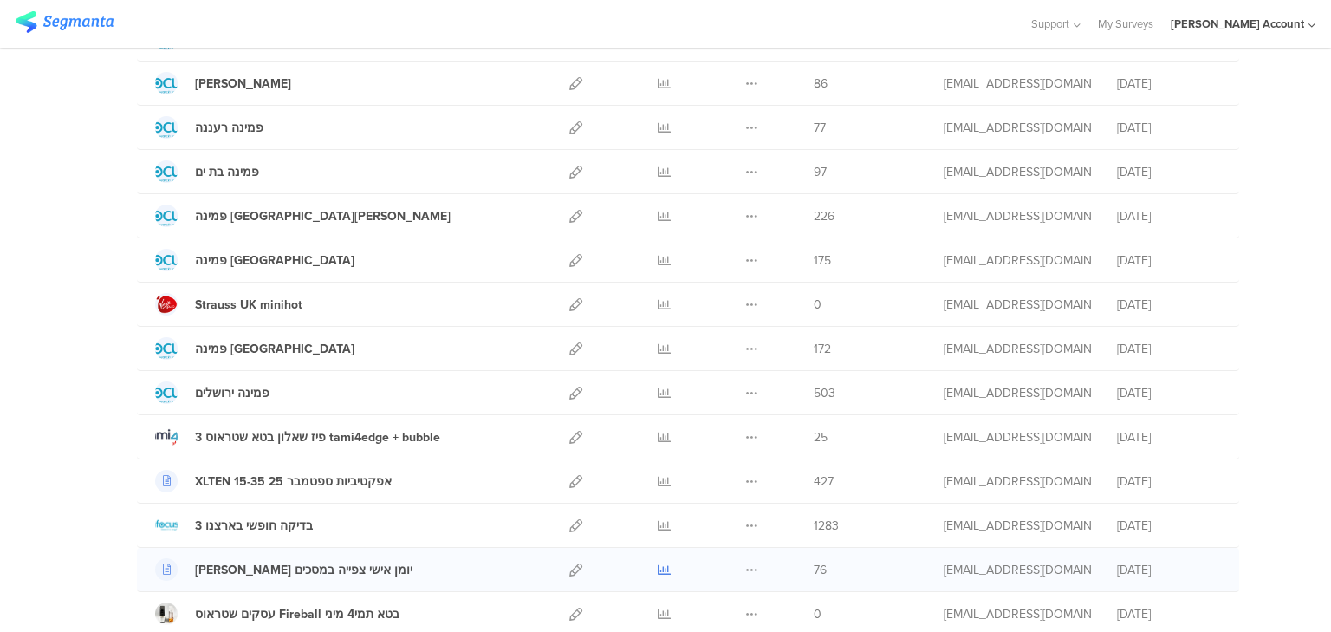
click at [658, 563] on icon at bounding box center [664, 569] width 13 height 13
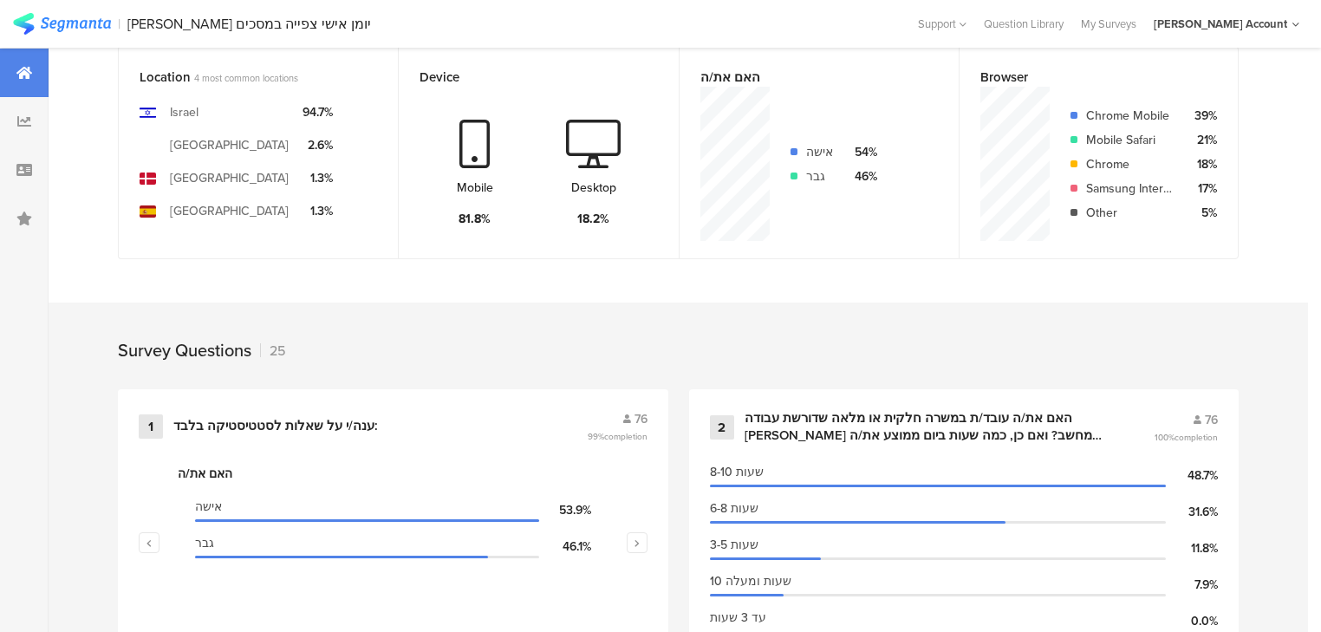
scroll to position [555, 0]
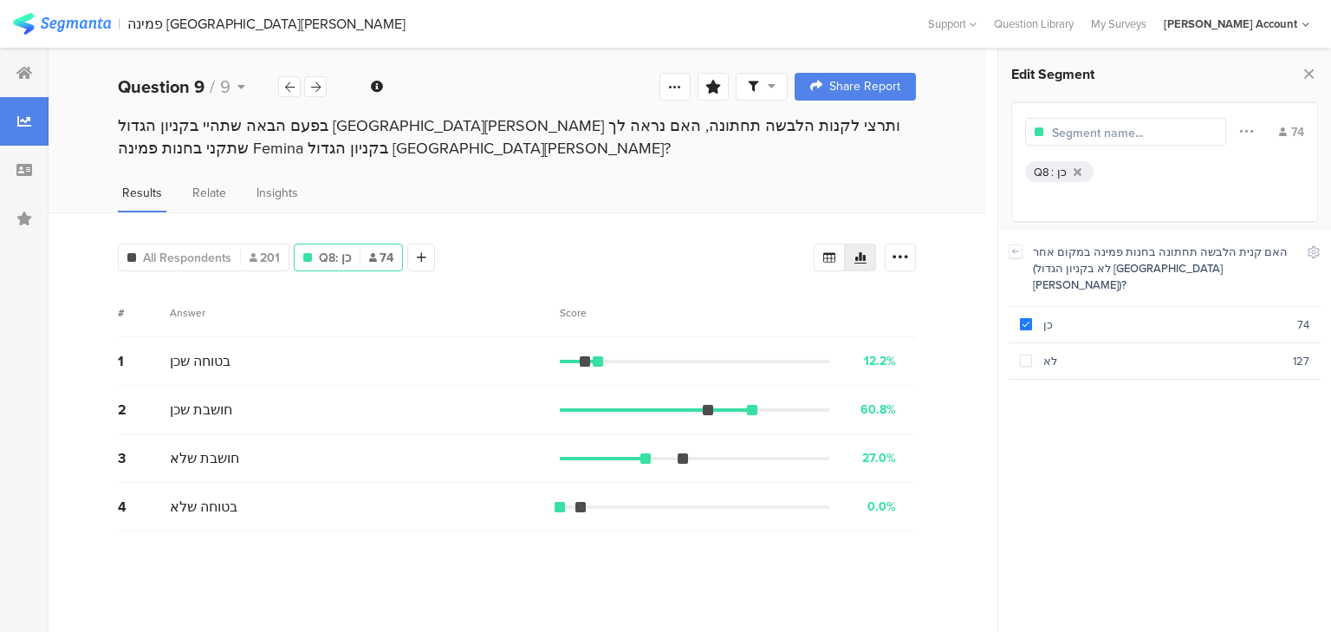
scroll to position [139, 0]
